Goal: Task Accomplishment & Management: Manage account settings

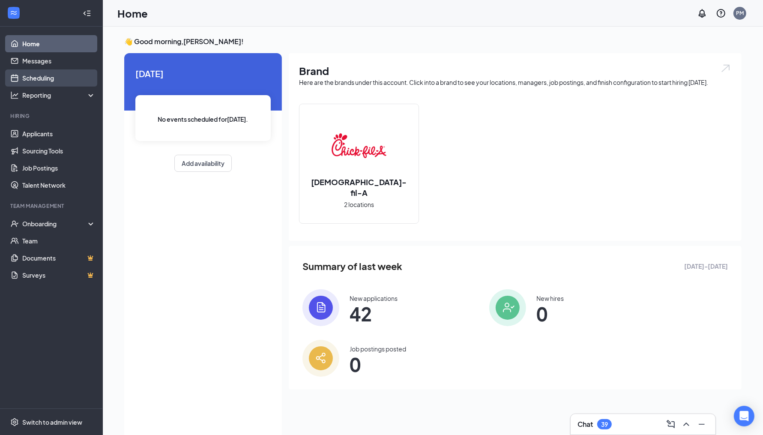
click at [43, 80] on link "Scheduling" at bounding box center [58, 77] width 73 height 17
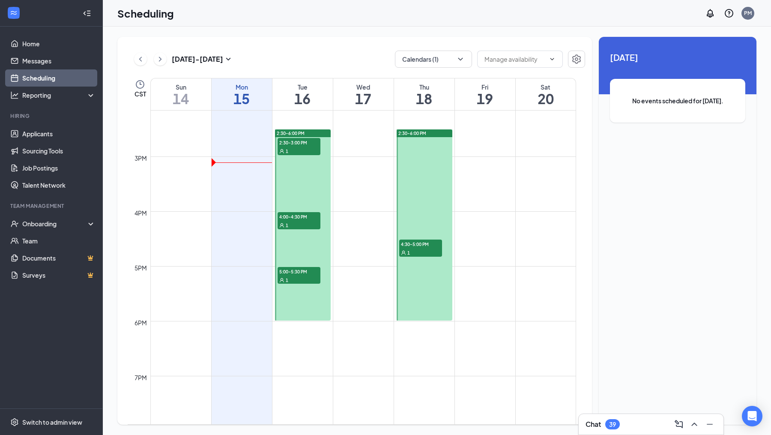
scroll to position [791, 0]
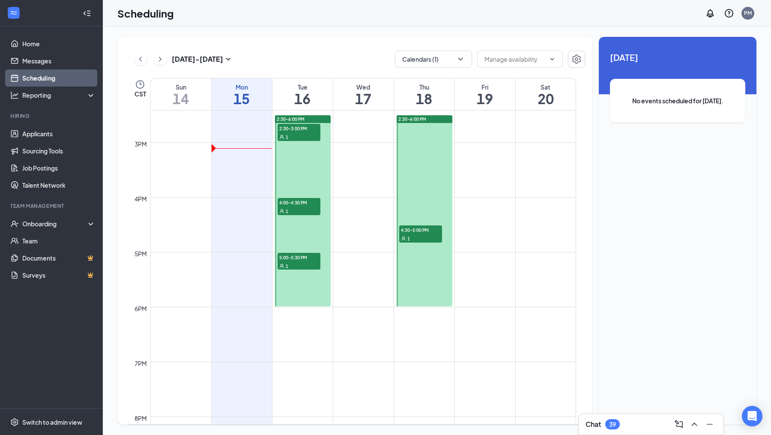
click at [425, 280] on div at bounding box center [425, 210] width 56 height 191
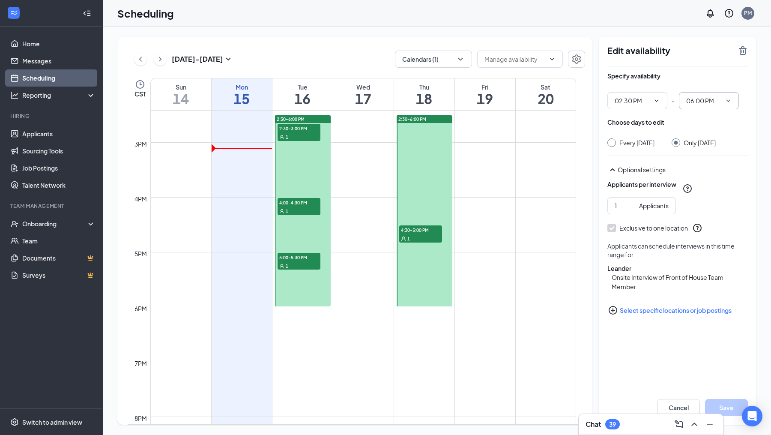
click at [728, 102] on icon "ChevronDown" at bounding box center [728, 100] width 7 height 7
click at [717, 103] on input "06:00 PM" at bounding box center [703, 100] width 35 height 9
click at [708, 167] on div "05:00 PM" at bounding box center [705, 161] width 25 height 9
type input "05:00 PM"
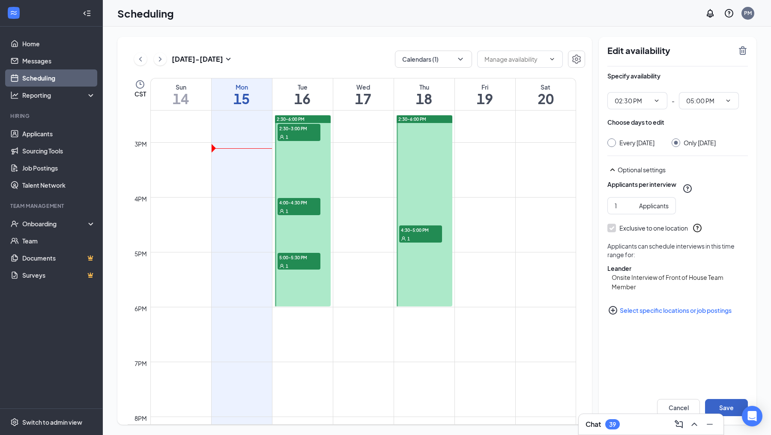
click at [719, 402] on button "Save" at bounding box center [726, 407] width 43 height 17
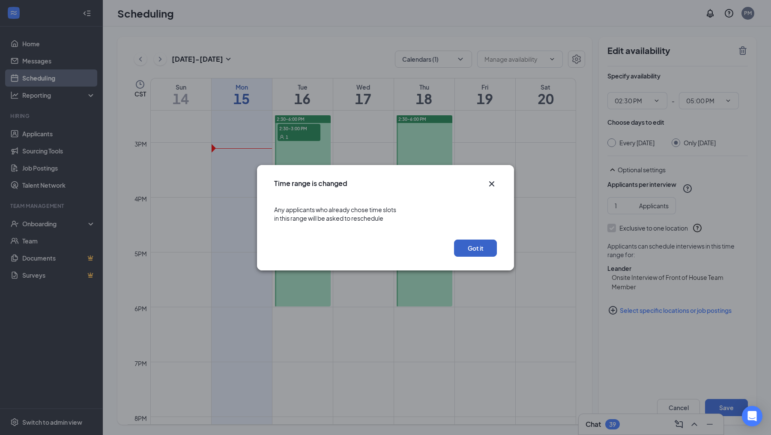
click at [474, 243] on button "Got it" at bounding box center [475, 248] width 43 height 17
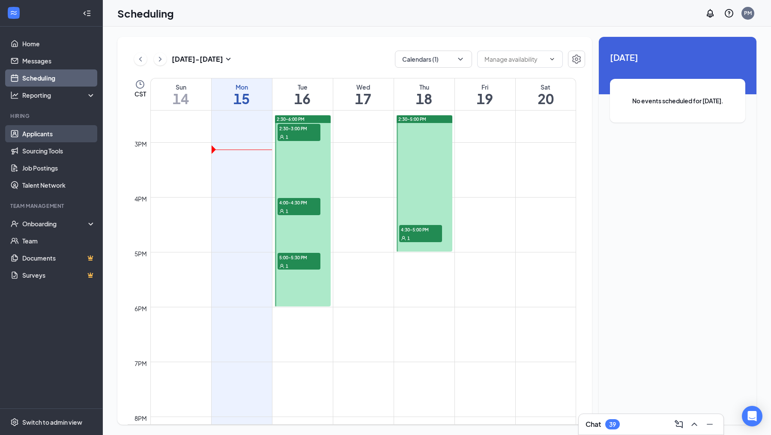
click at [55, 130] on link "Applicants" at bounding box center [58, 133] width 73 height 17
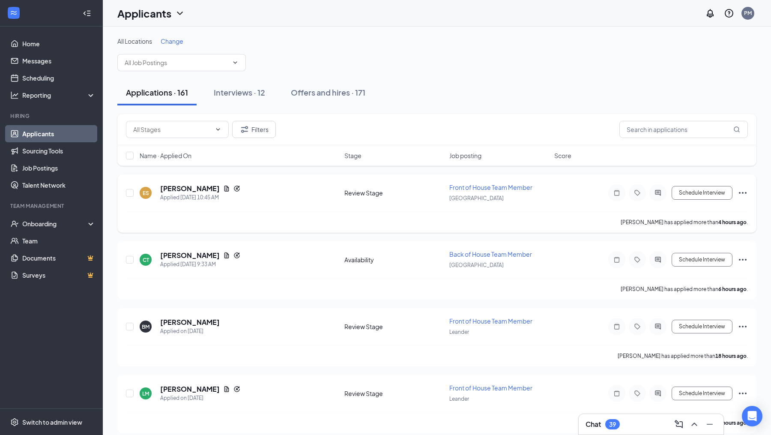
scroll to position [13, 0]
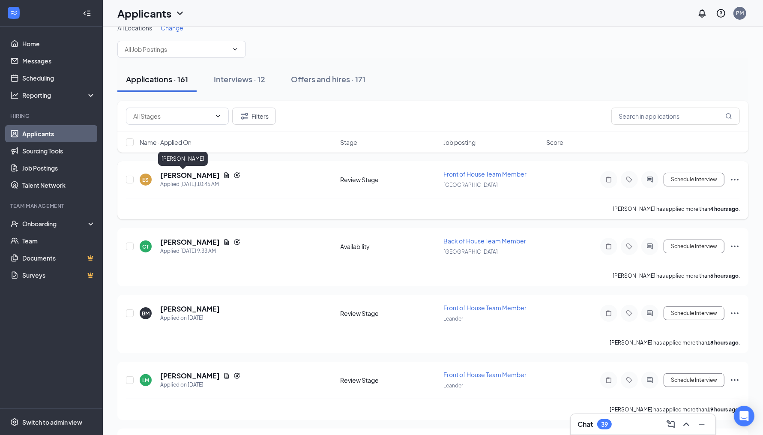
click at [183, 174] on h5 "[PERSON_NAME]" at bounding box center [190, 175] width 60 height 9
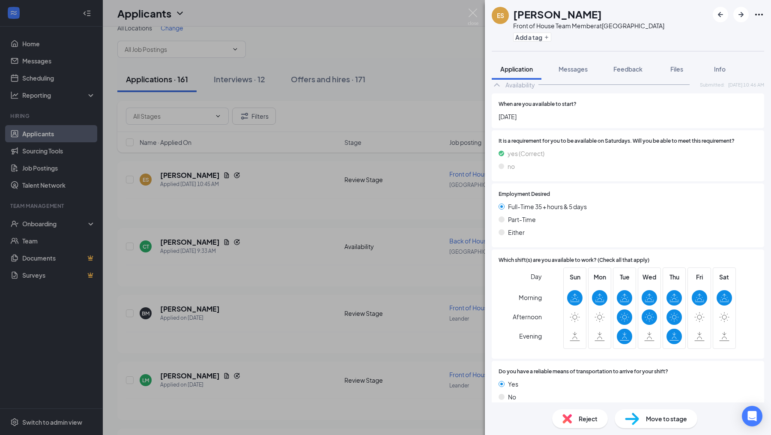
scroll to position [540, 0]
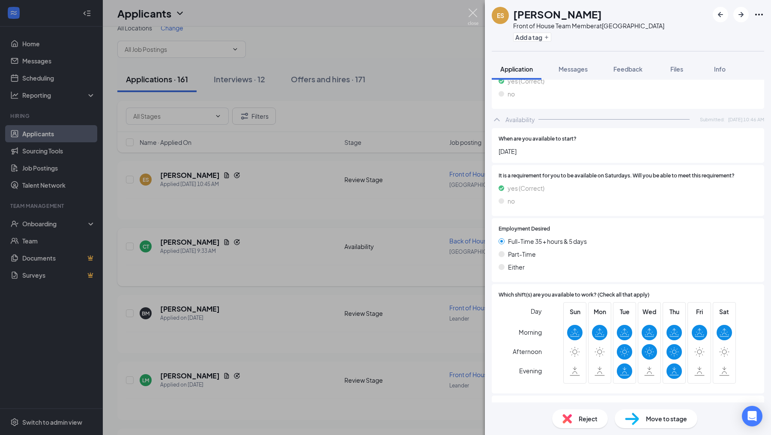
click at [471, 18] on img at bounding box center [473, 17] width 11 height 17
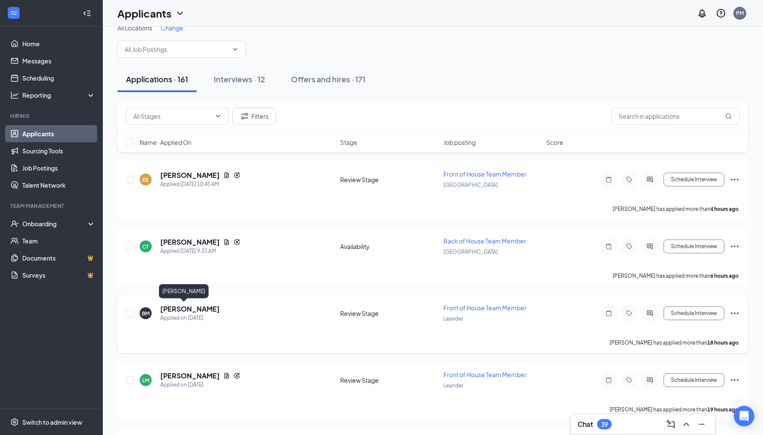
click at [202, 309] on h5 "[PERSON_NAME]" at bounding box center [190, 308] width 60 height 9
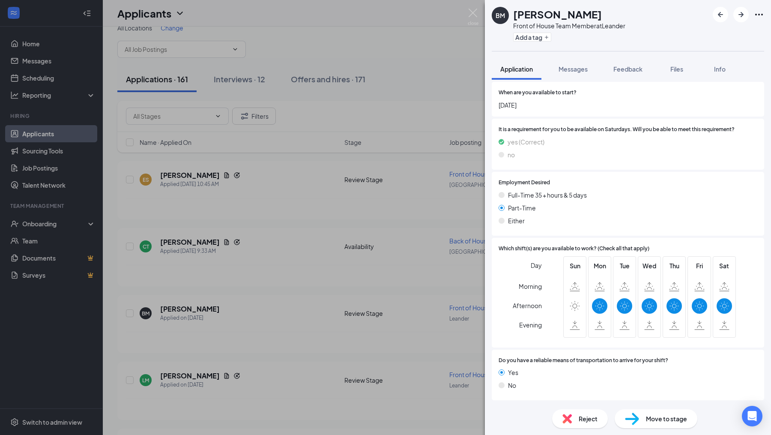
scroll to position [647, 0]
drag, startPoint x: 470, startPoint y: 13, endPoint x: 372, endPoint y: 221, distance: 230.2
click at [470, 13] on img at bounding box center [473, 17] width 11 height 17
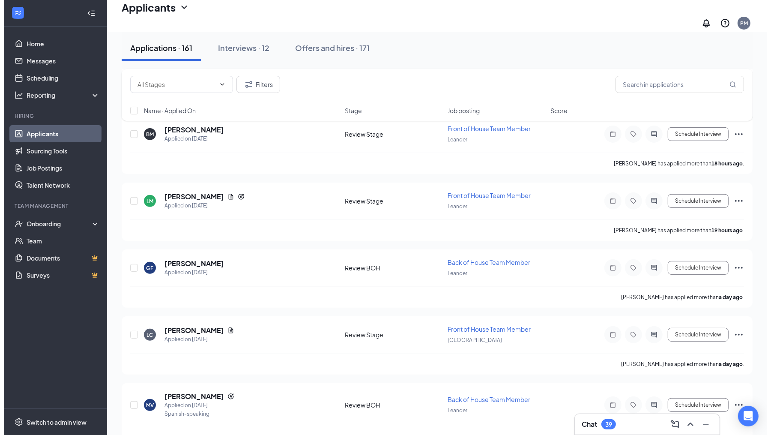
scroll to position [260, 0]
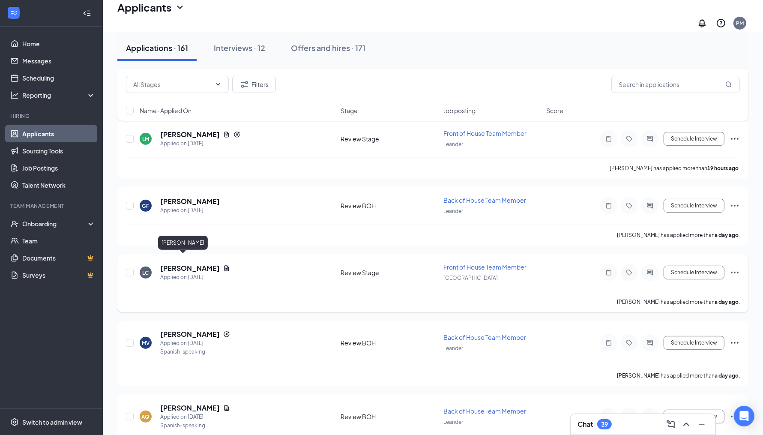
click at [178, 264] on h5 "[PERSON_NAME]" at bounding box center [190, 268] width 60 height 9
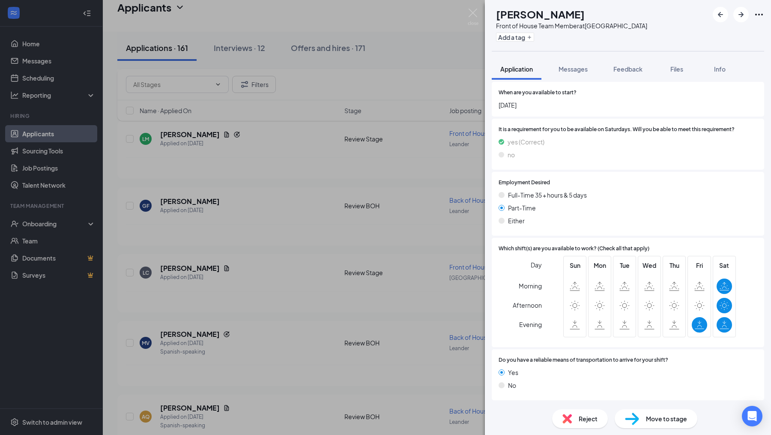
scroll to position [625, 0]
click at [473, 17] on img at bounding box center [473, 17] width 11 height 17
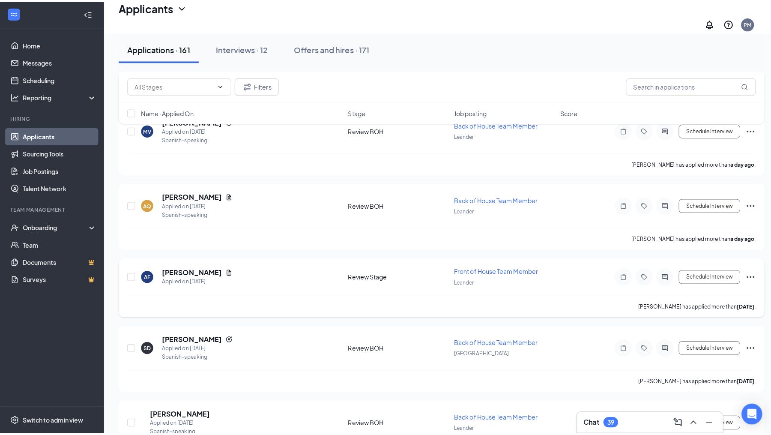
scroll to position [476, 0]
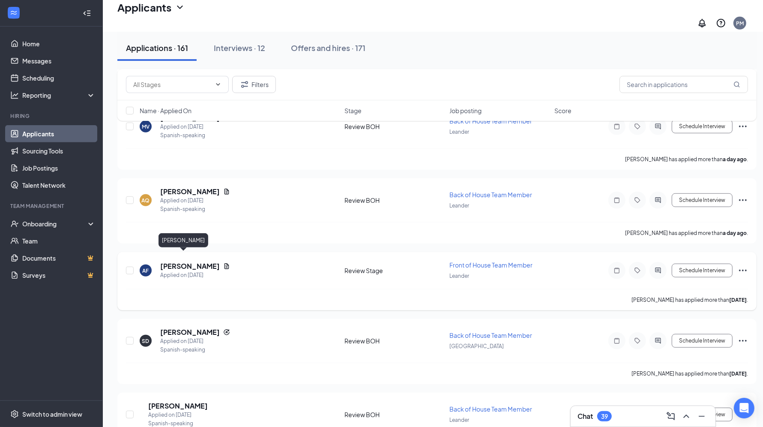
click at [178, 261] on h5 "[PERSON_NAME]" at bounding box center [190, 265] width 60 height 9
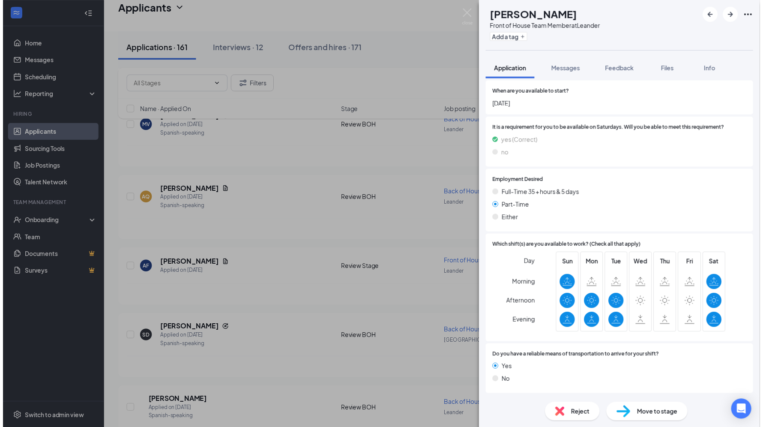
scroll to position [636, 0]
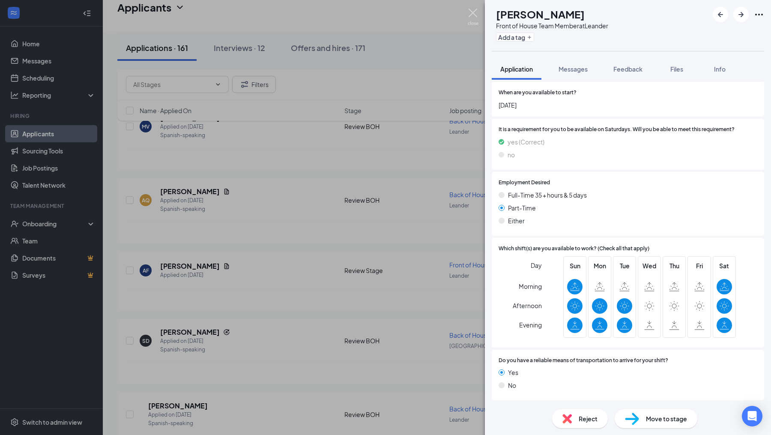
click at [471, 12] on img at bounding box center [473, 17] width 11 height 17
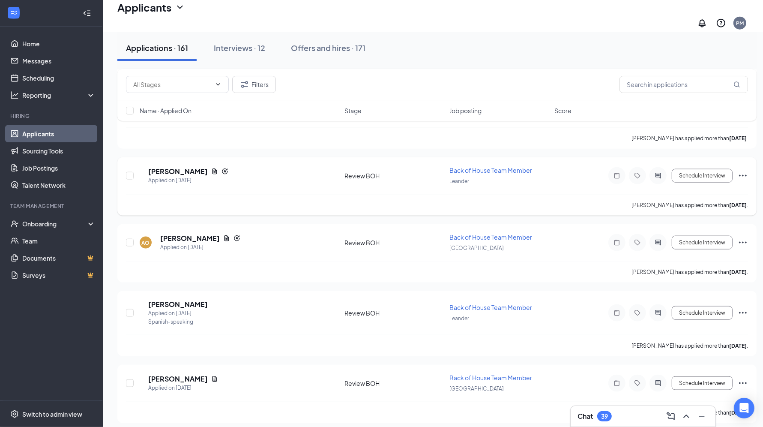
scroll to position [1040, 0]
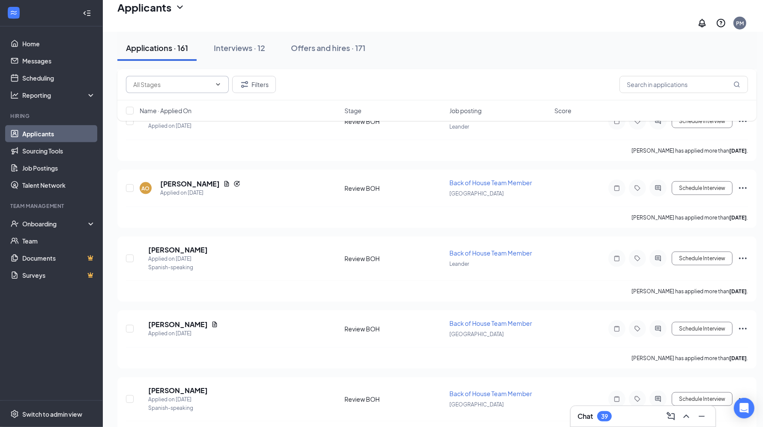
click at [213, 83] on span at bounding box center [217, 84] width 9 height 7
click at [218, 84] on icon "ChevronDown" at bounding box center [218, 84] width 7 height 7
click at [196, 84] on input "text" at bounding box center [172, 84] width 78 height 9
click at [187, 142] on div "Review Stage (76)" at bounding box center [165, 139] width 50 height 9
type input "Review Stage (76)"
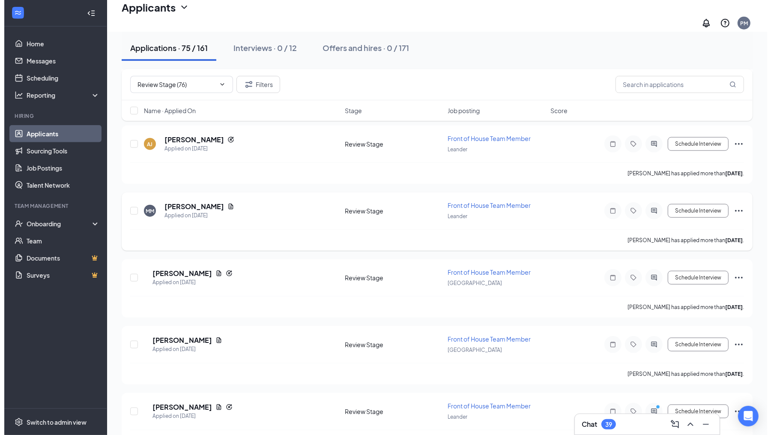
scroll to position [731, 0]
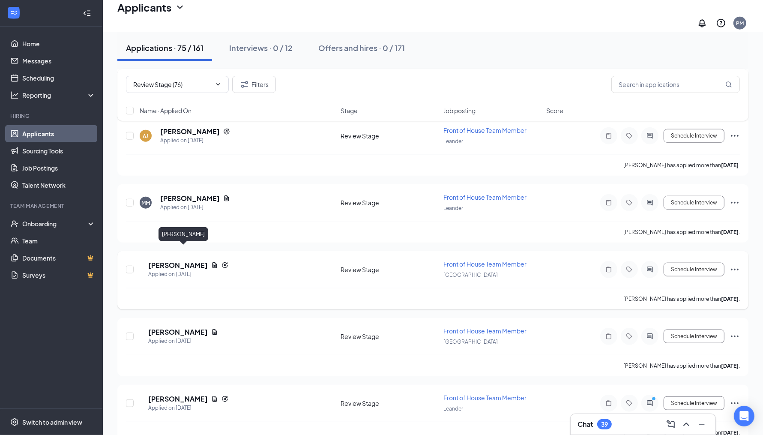
click at [191, 261] on h5 "[PERSON_NAME]" at bounding box center [178, 265] width 60 height 9
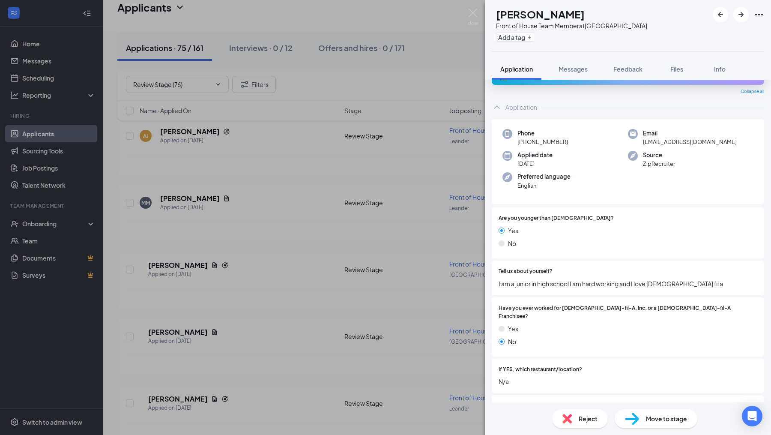
scroll to position [31, 0]
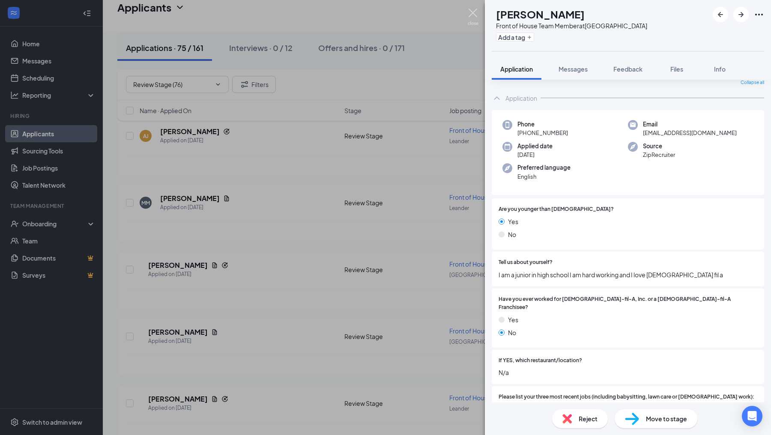
click at [473, 14] on img at bounding box center [473, 17] width 11 height 17
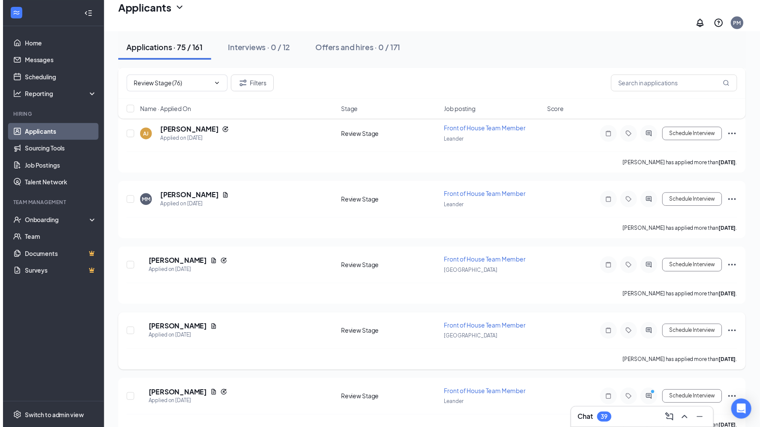
scroll to position [733, 0]
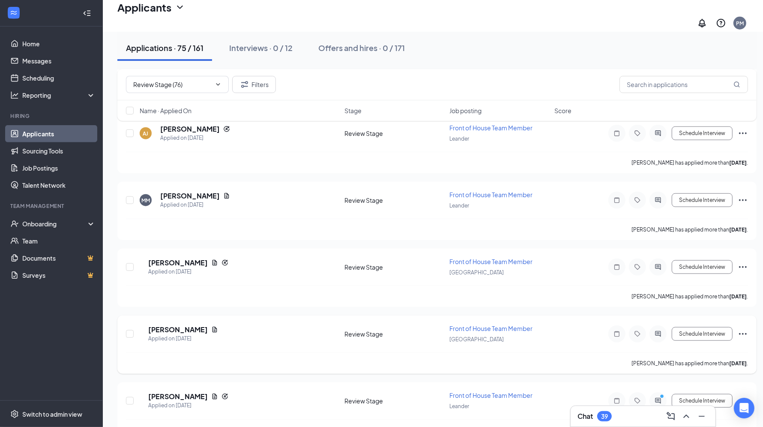
click at [189, 325] on h5 "[PERSON_NAME]" at bounding box center [178, 329] width 60 height 9
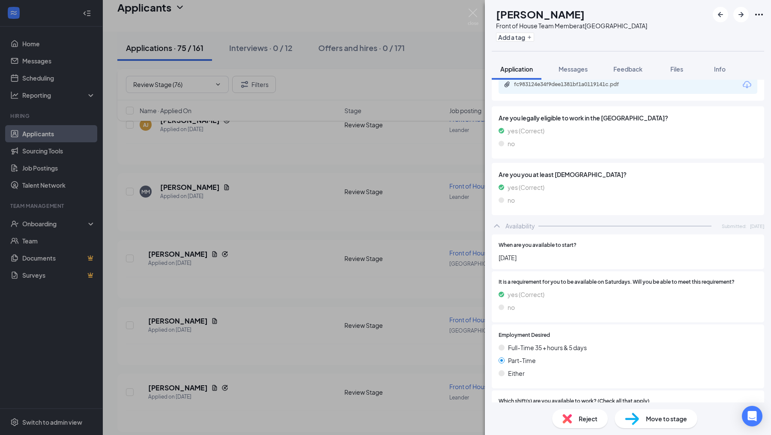
scroll to position [408, 0]
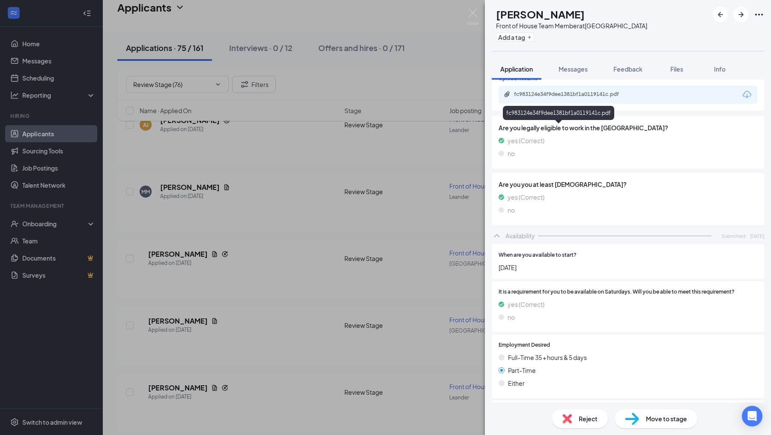
click at [560, 98] on div "fc983124e34f9dee1381bf1a0119141c.pdf" at bounding box center [574, 94] width 120 height 7
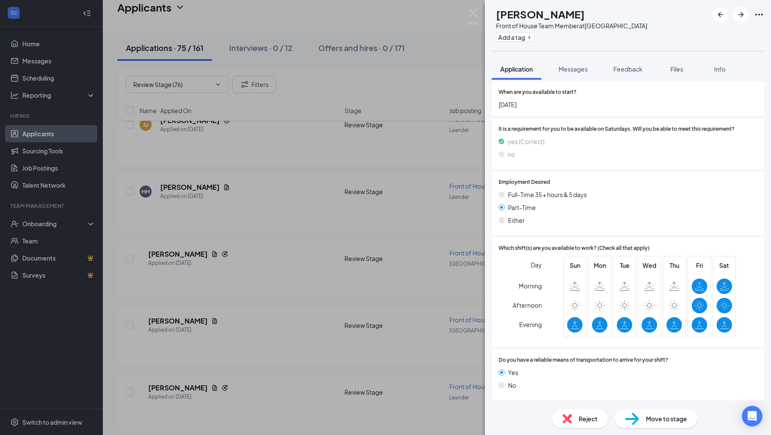
scroll to position [635, 0]
click at [667, 422] on span "Move to stage" at bounding box center [666, 418] width 41 height 9
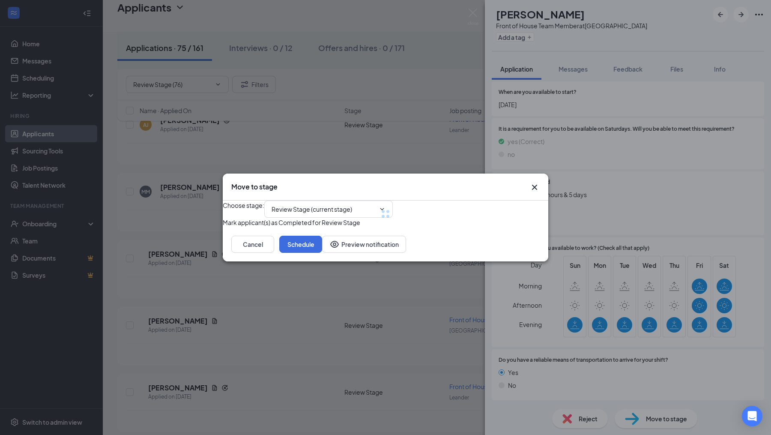
type input "Onsite Interview (next stage)"
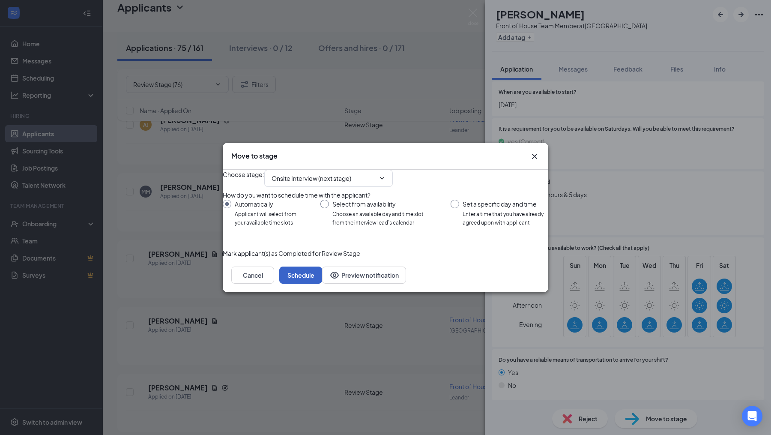
click at [322, 284] on button "Schedule" at bounding box center [300, 275] width 43 height 17
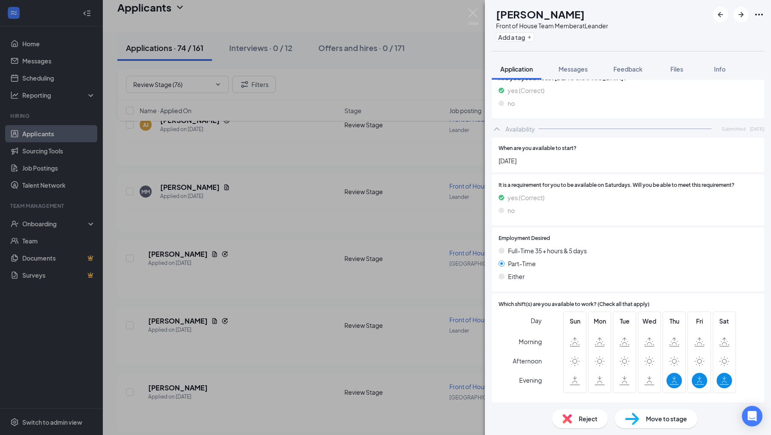
scroll to position [669, 0]
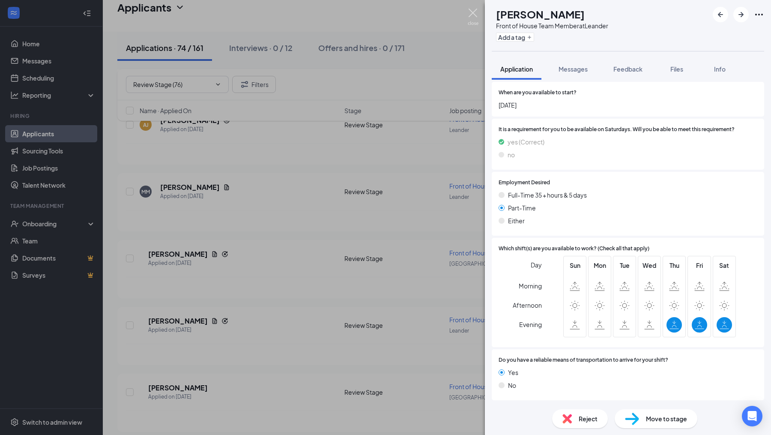
click at [474, 12] on img at bounding box center [473, 17] width 11 height 17
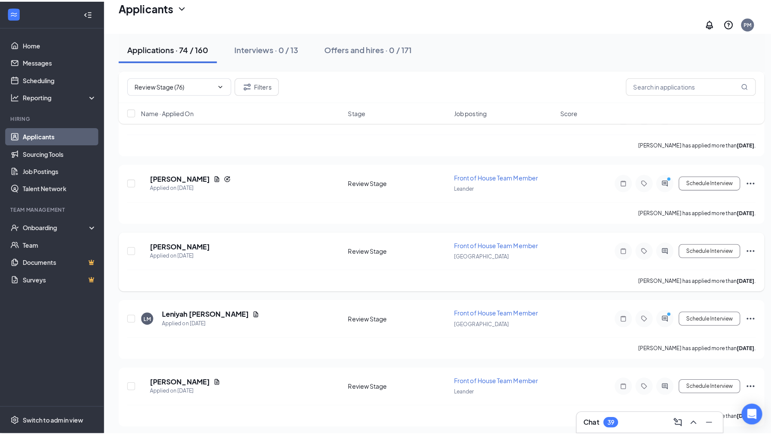
scroll to position [889, 0]
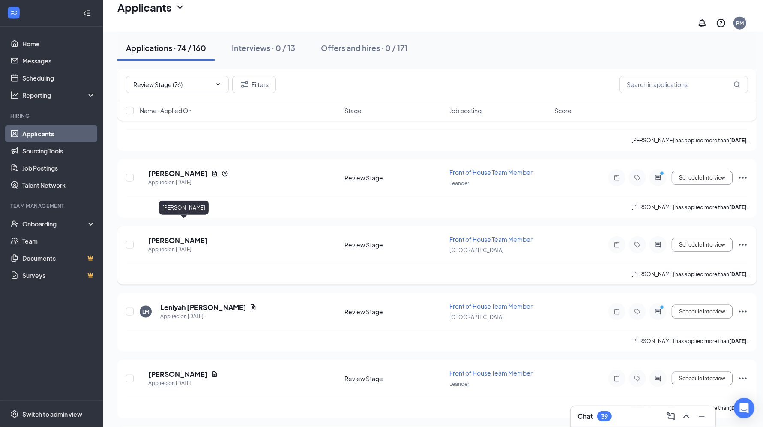
click at [195, 236] on h5 "[PERSON_NAME]" at bounding box center [178, 240] width 60 height 9
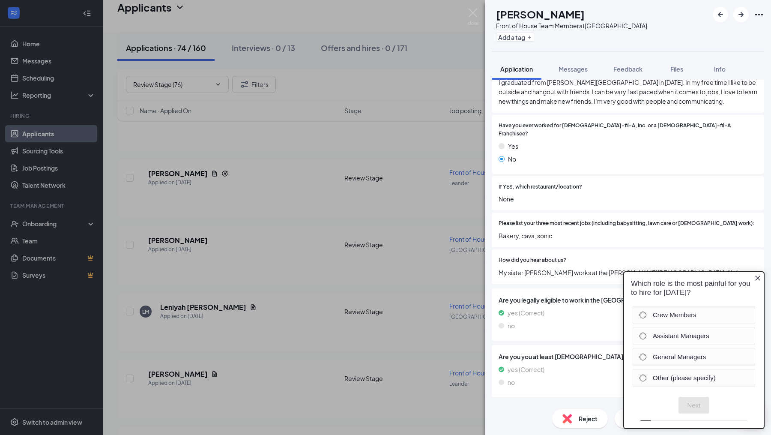
scroll to position [189, 0]
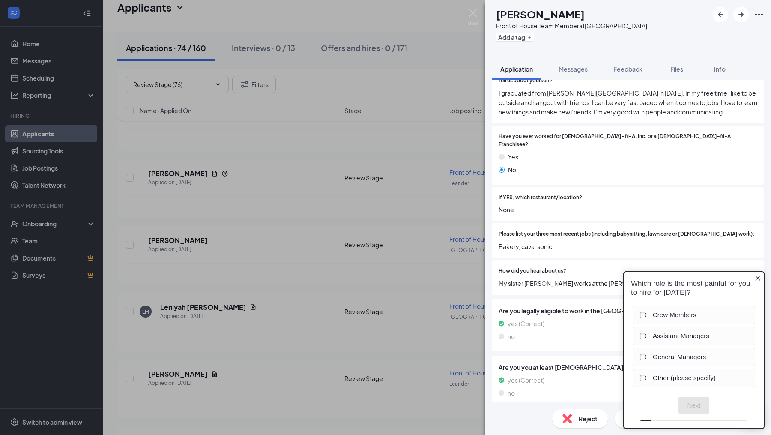
click at [756, 276] on icon "Close button" at bounding box center [758, 277] width 7 height 7
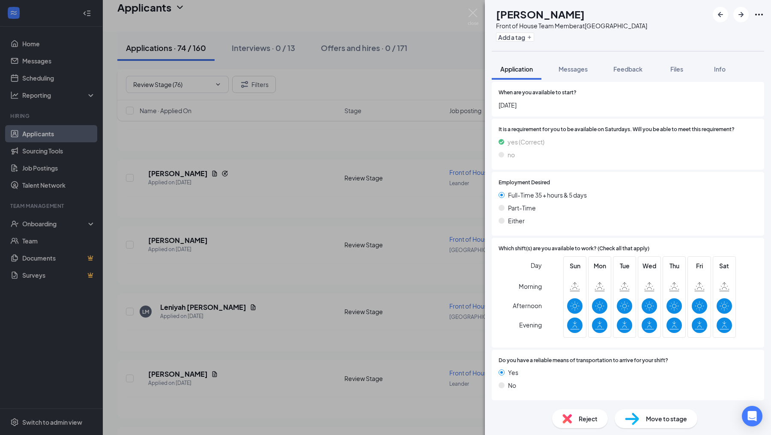
scroll to position [596, 0]
click at [661, 418] on span "Move to stage" at bounding box center [666, 418] width 41 height 9
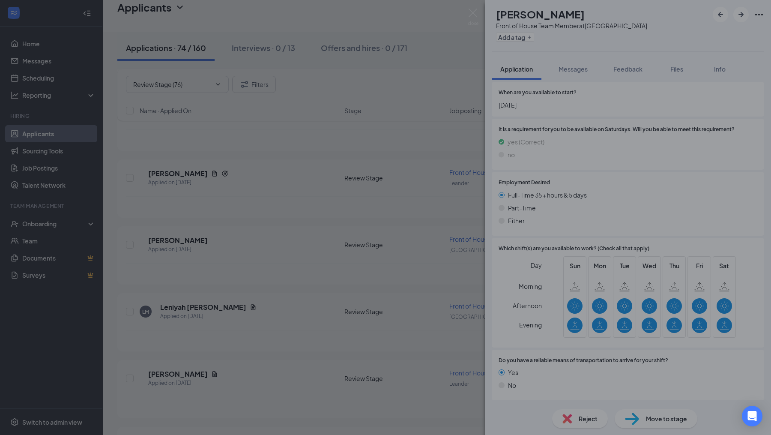
scroll to position [593, 0]
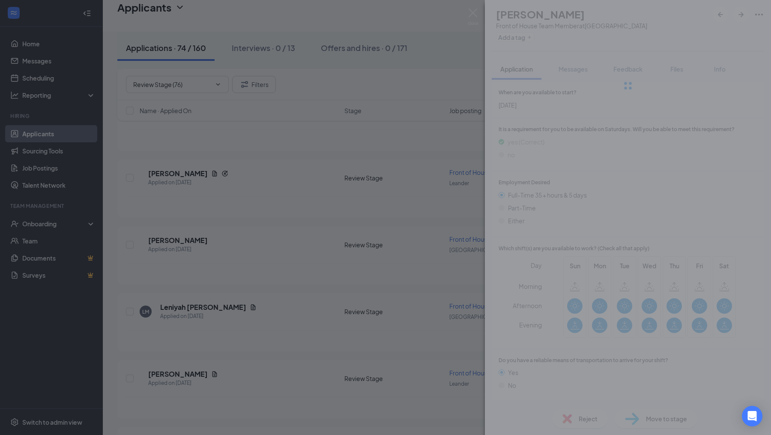
type input "Onsite Interview (next stage)"
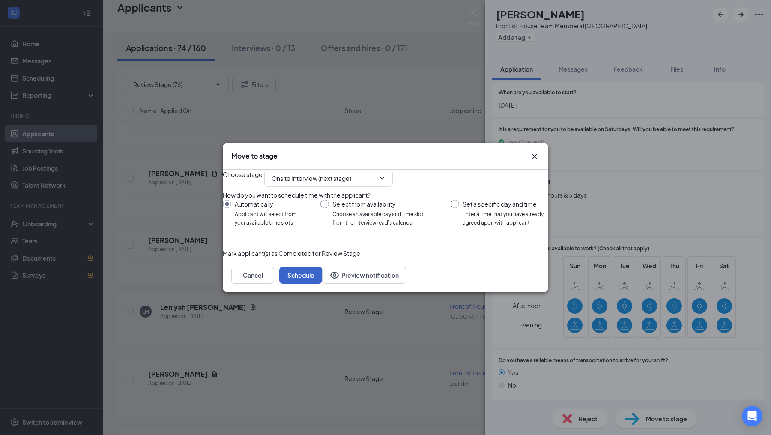
click at [322, 284] on button "Schedule" at bounding box center [300, 275] width 43 height 17
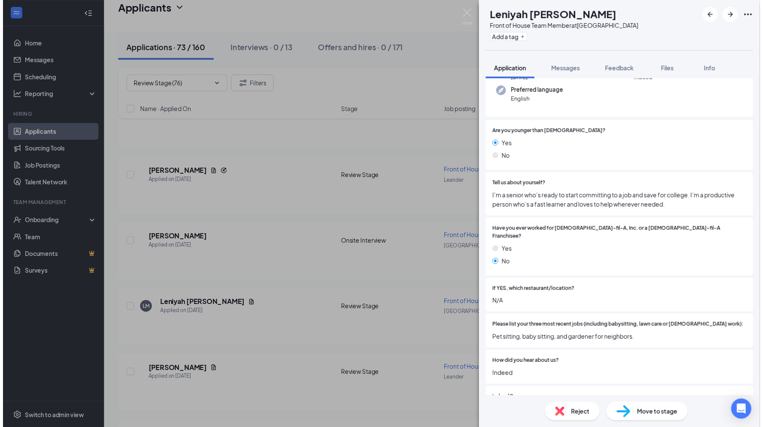
scroll to position [82, 0]
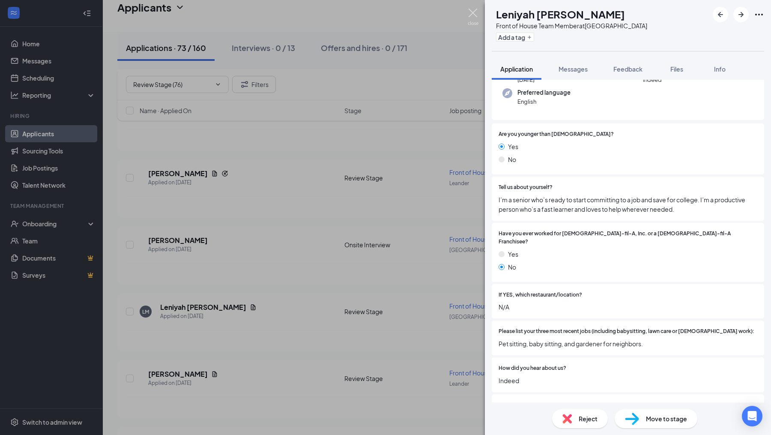
click at [475, 16] on img at bounding box center [473, 17] width 11 height 17
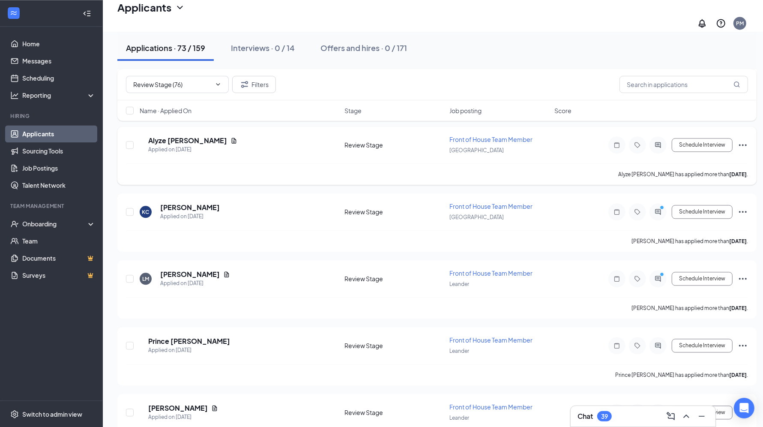
scroll to position [1723, 0]
